Goal: Navigation & Orientation: Find specific page/section

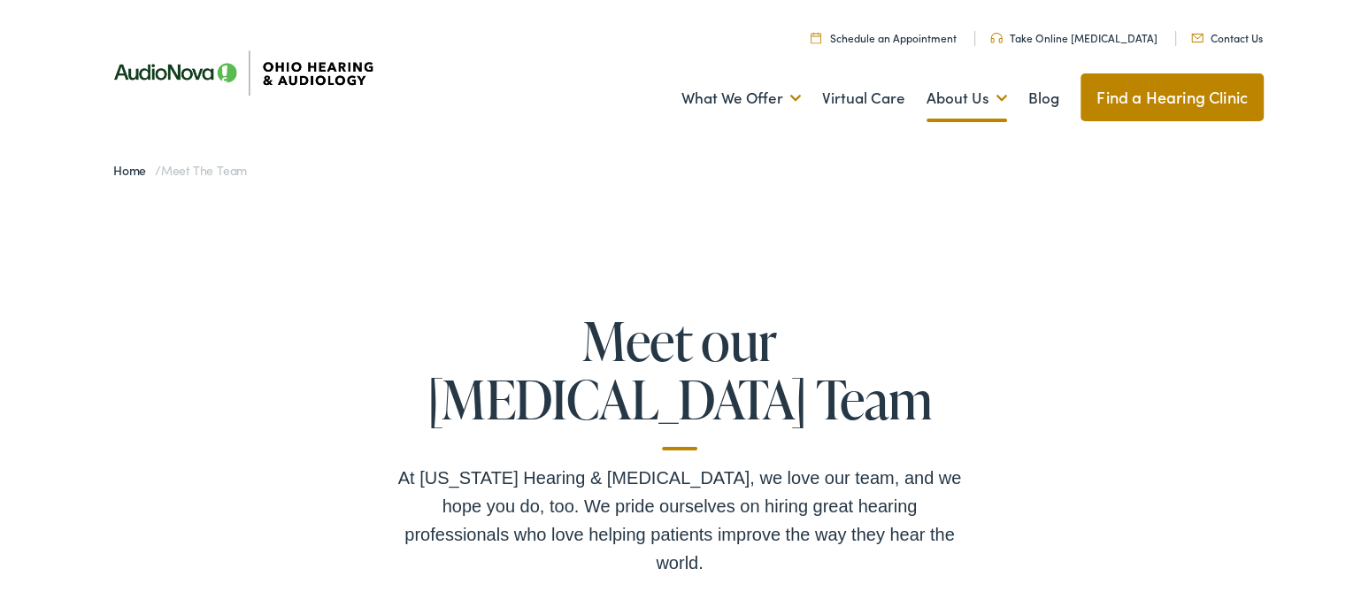
click at [1137, 88] on link "Find a Hearing Clinic" at bounding box center [1172, 95] width 183 height 48
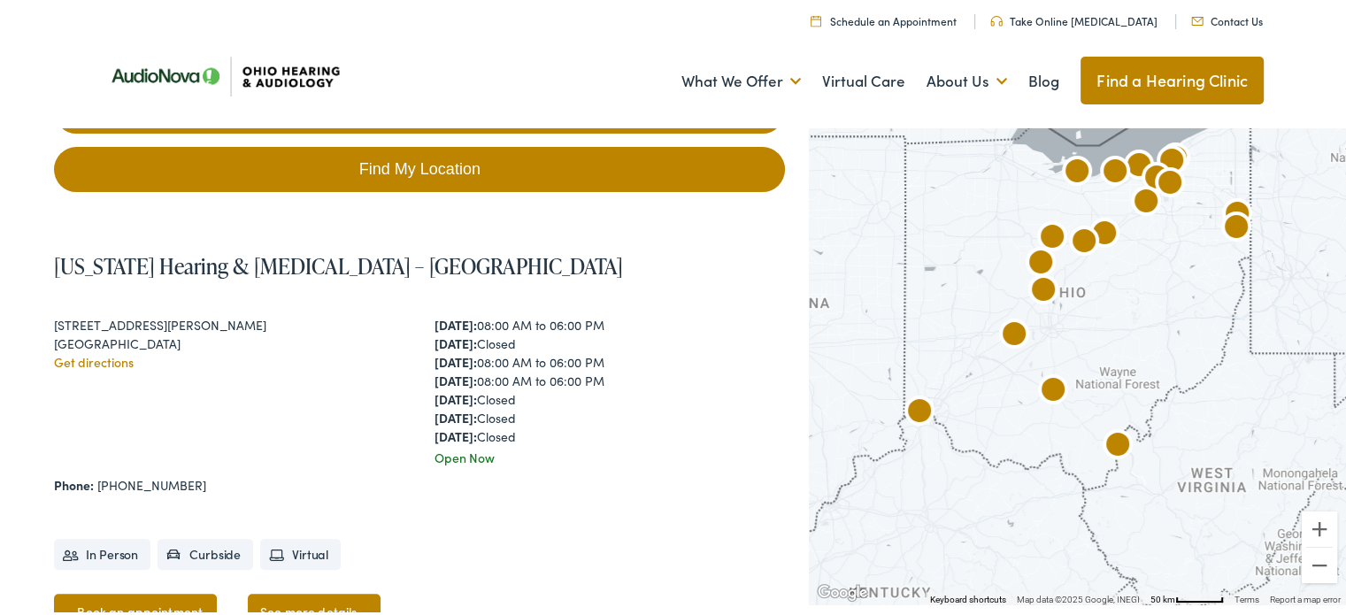
scroll to position [507, 0]
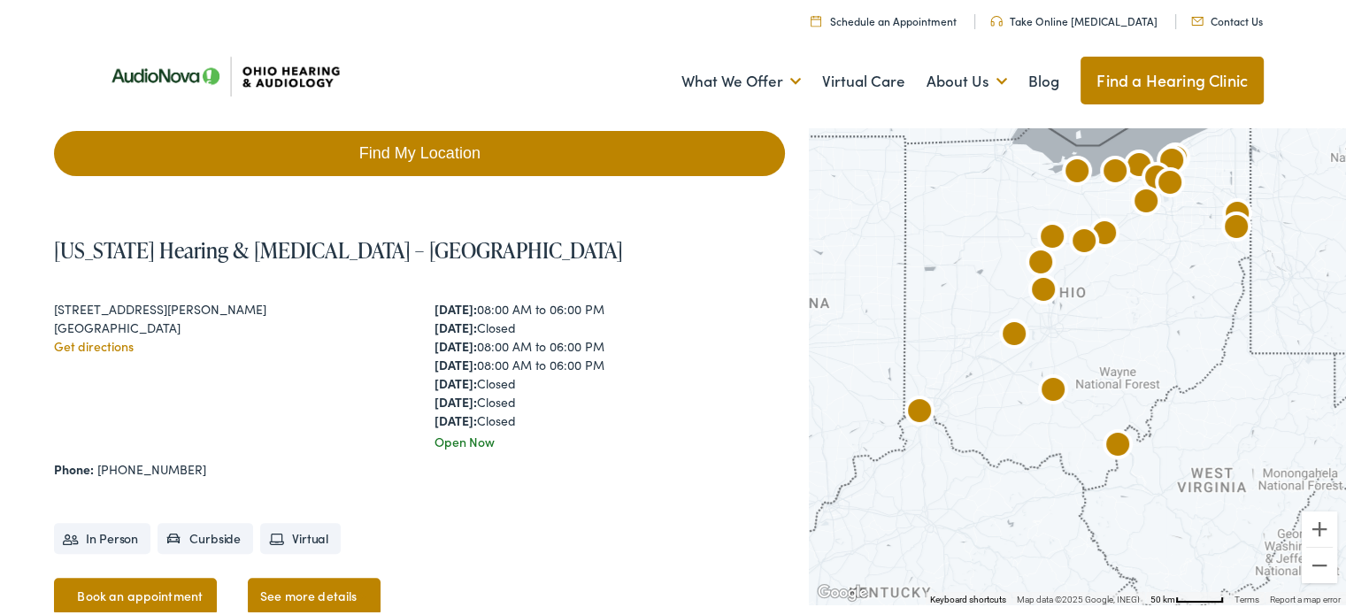
click at [1044, 283] on img "AudioNova" at bounding box center [1043, 289] width 42 height 42
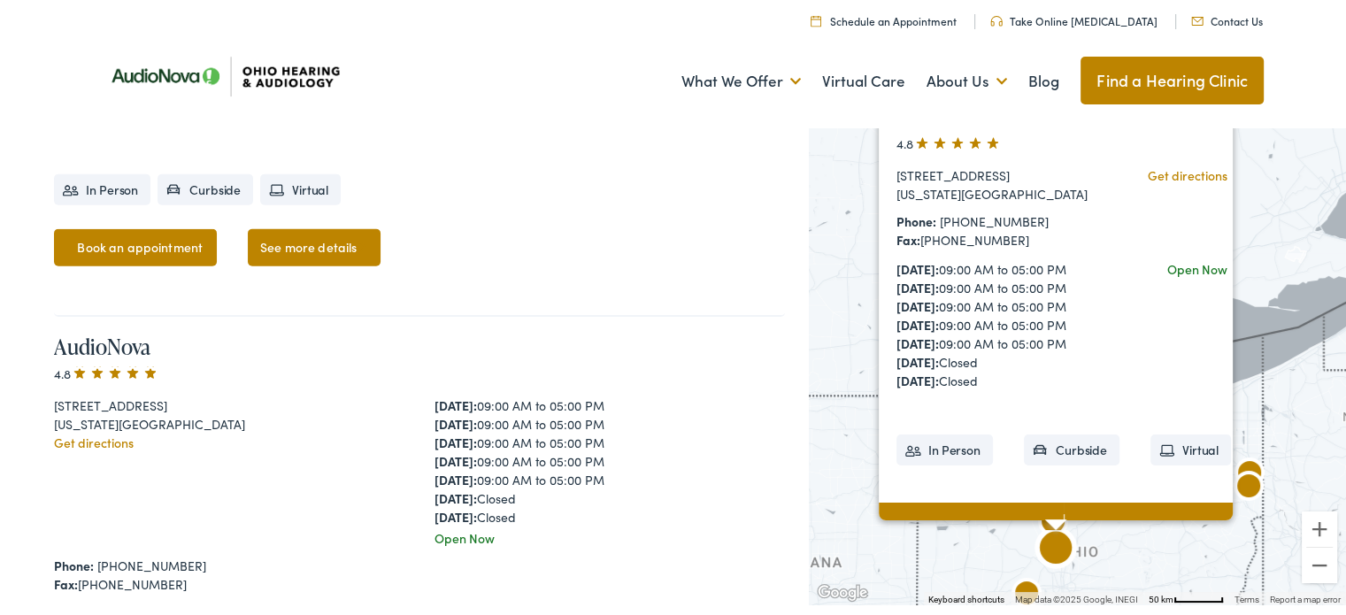
scroll to position [4194, 0]
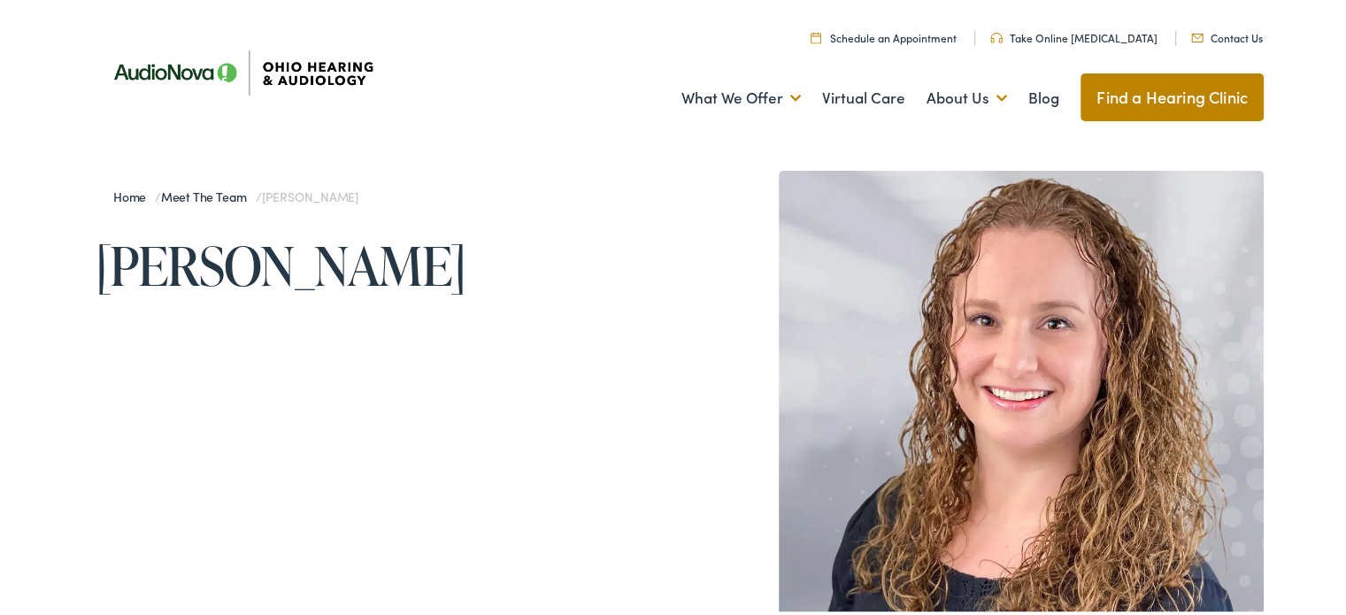
click at [202, 188] on link "Meet the Team" at bounding box center [208, 194] width 95 height 18
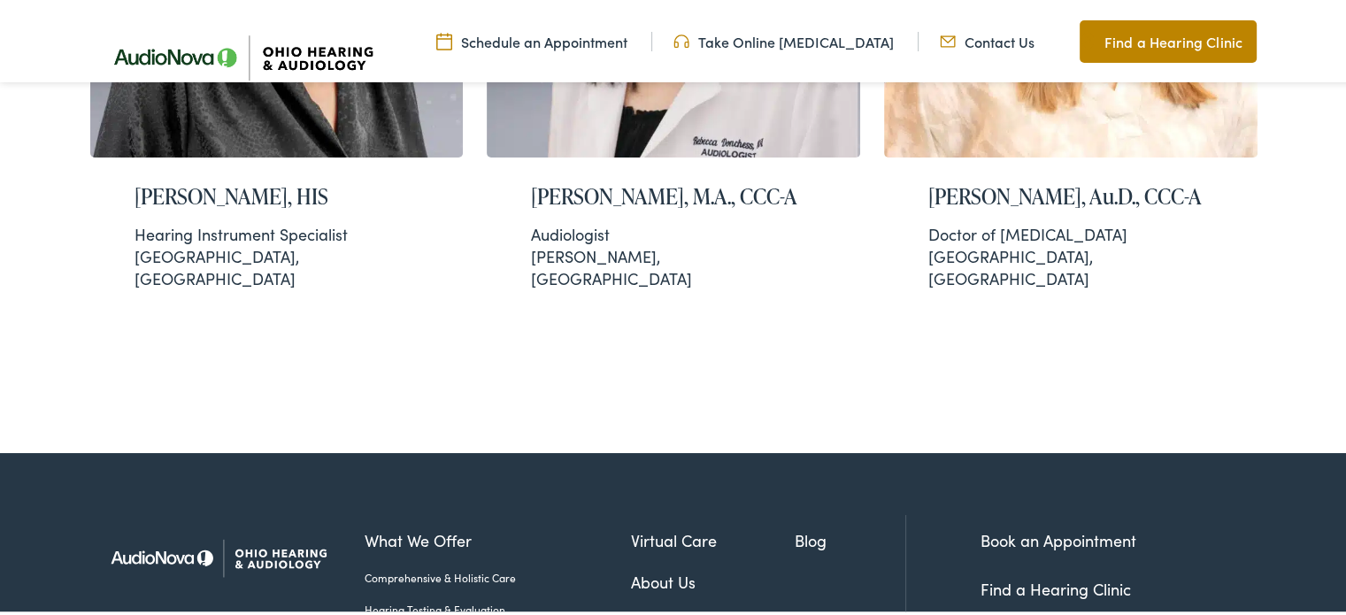
scroll to position [3973, 0]
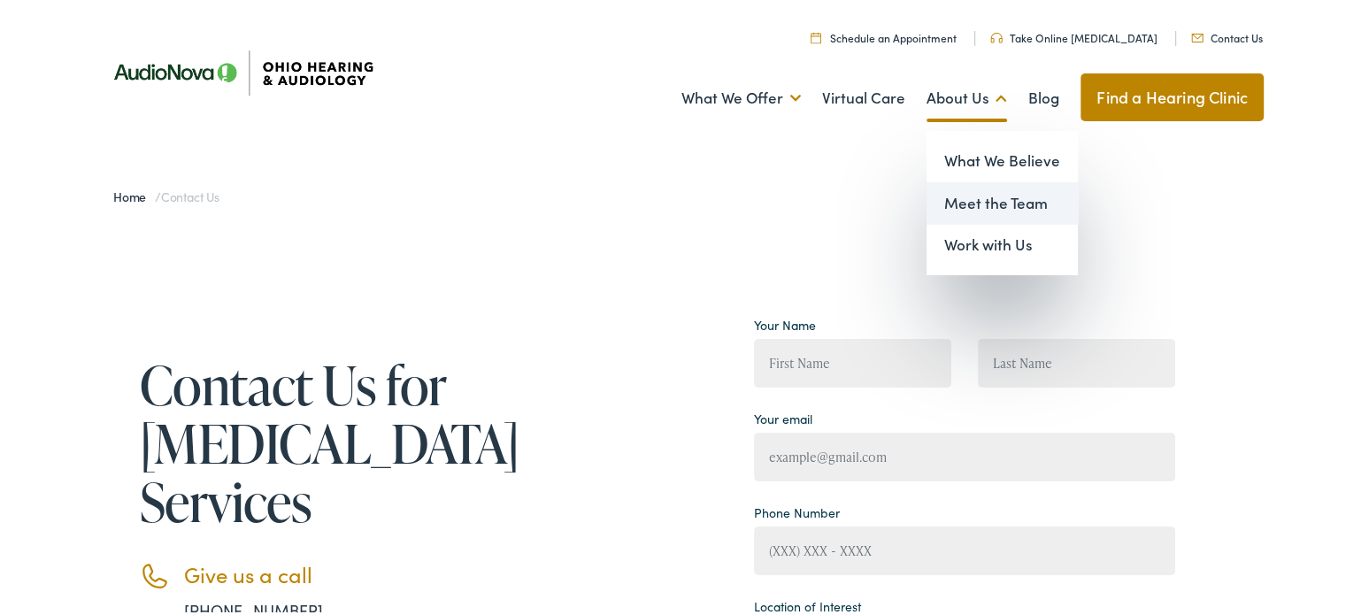
click at [956, 192] on link "Meet the Team" at bounding box center [1002, 201] width 151 height 42
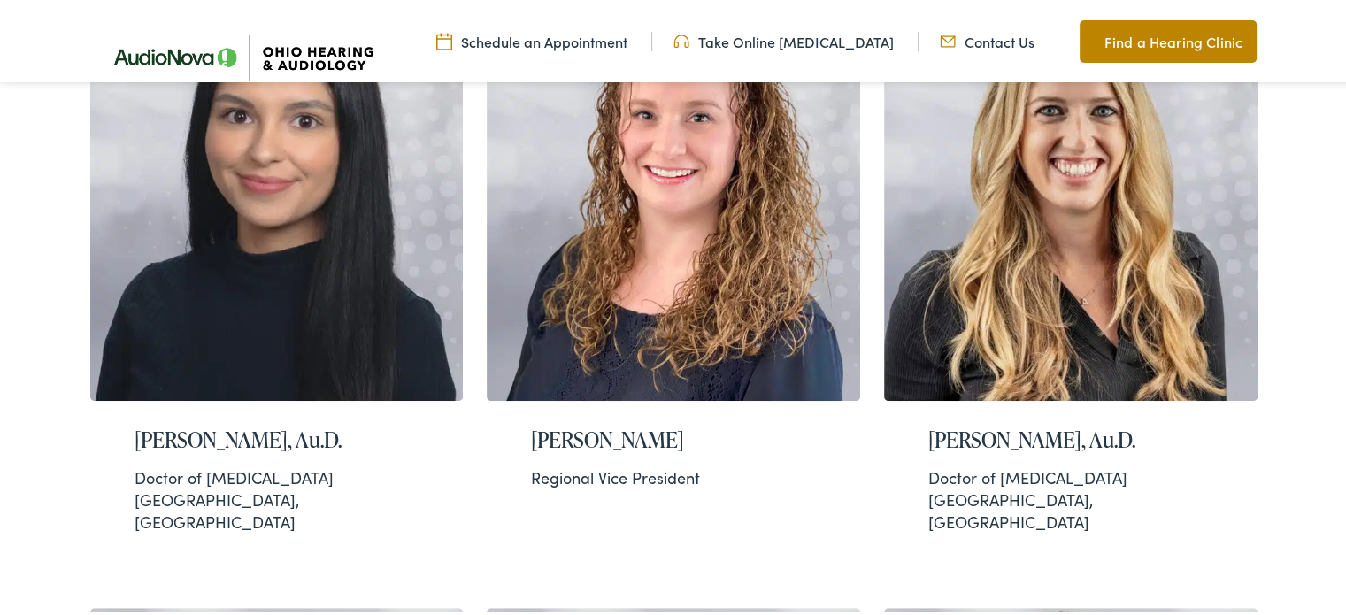
scroll to position [643, 0]
